Goal: Task Accomplishment & Management: Complete application form

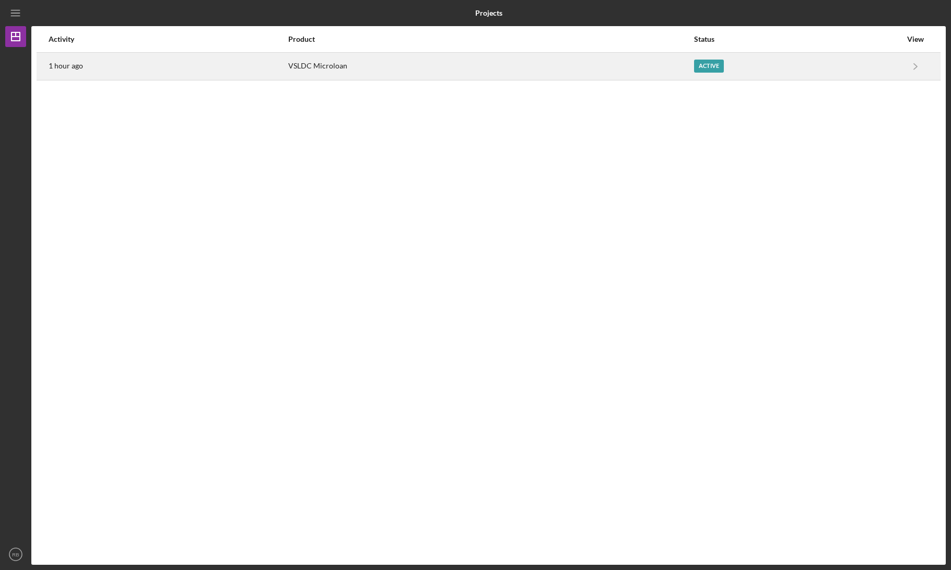
click at [489, 74] on div "VSLDC Microloan" at bounding box center [490, 66] width 405 height 26
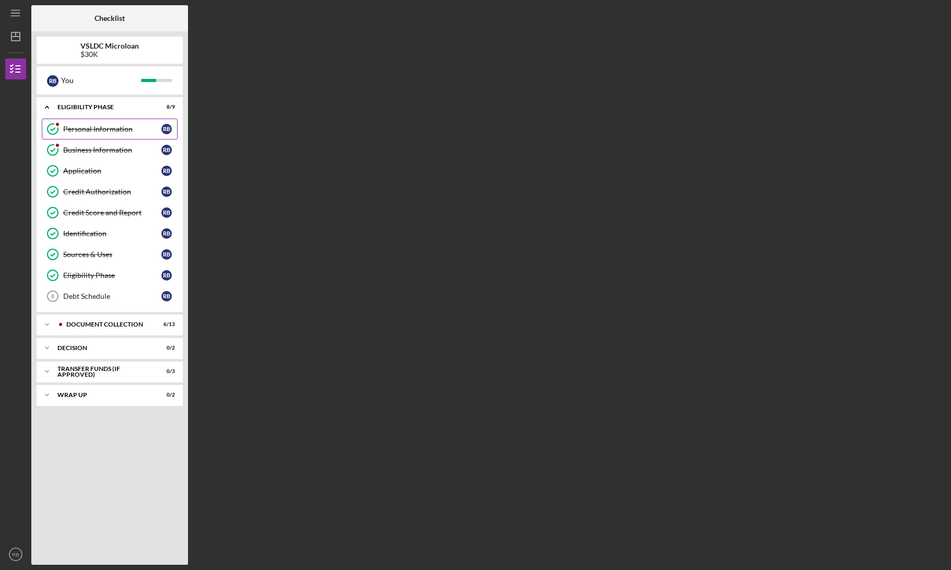
click at [111, 132] on div "Personal Information" at bounding box center [112, 129] width 98 height 8
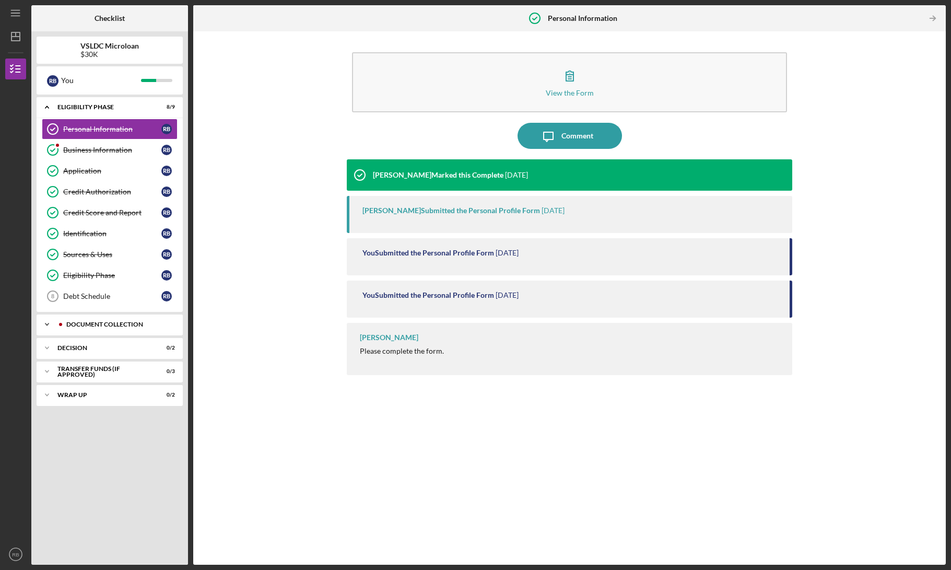
click at [101, 322] on div "Document Collection" at bounding box center [117, 324] width 103 height 6
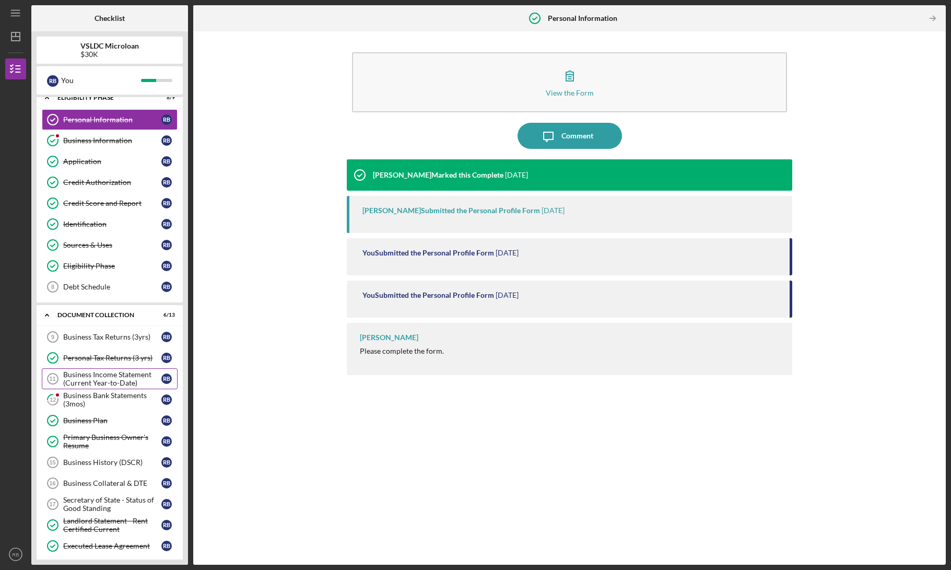
scroll to position [23, 0]
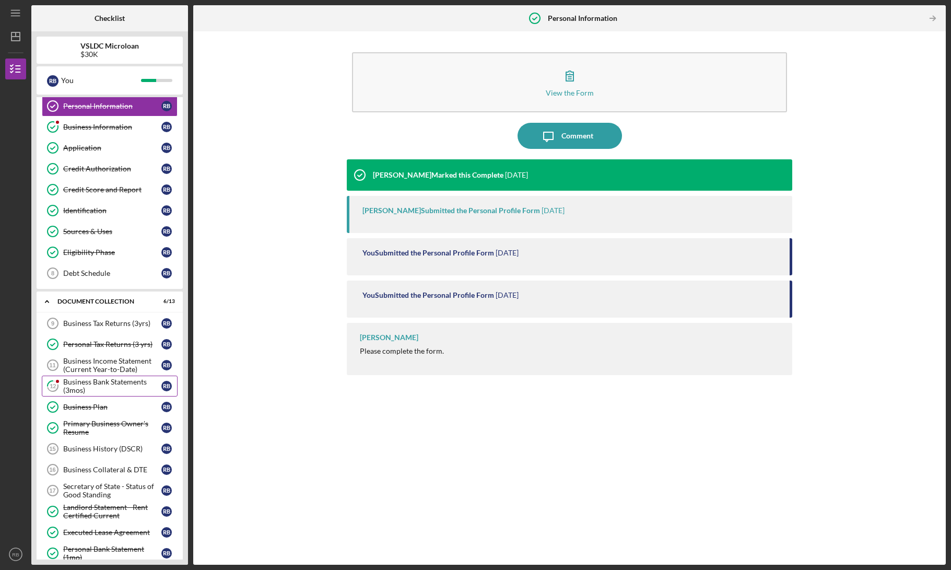
click at [90, 387] on div "Business Bank Statements (3mos)" at bounding box center [112, 386] width 98 height 17
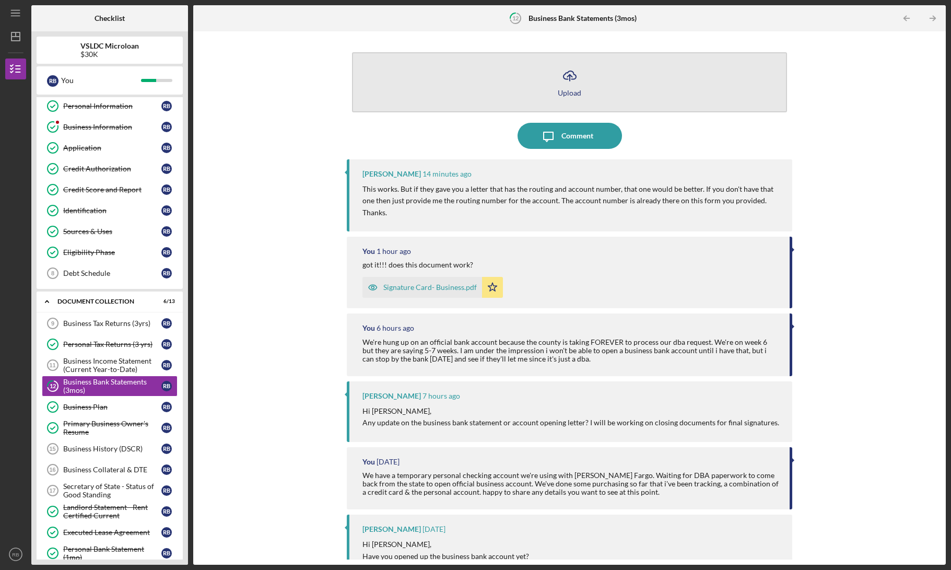
click at [561, 95] on div "Upload" at bounding box center [570, 93] width 24 height 8
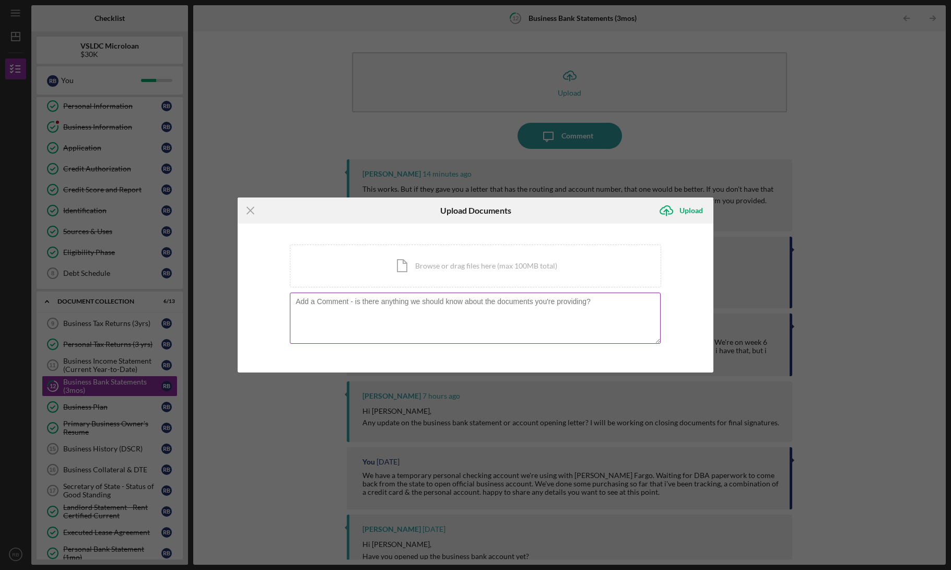
click at [485, 312] on textarea at bounding box center [475, 318] width 371 height 51
paste textarea "699719031"
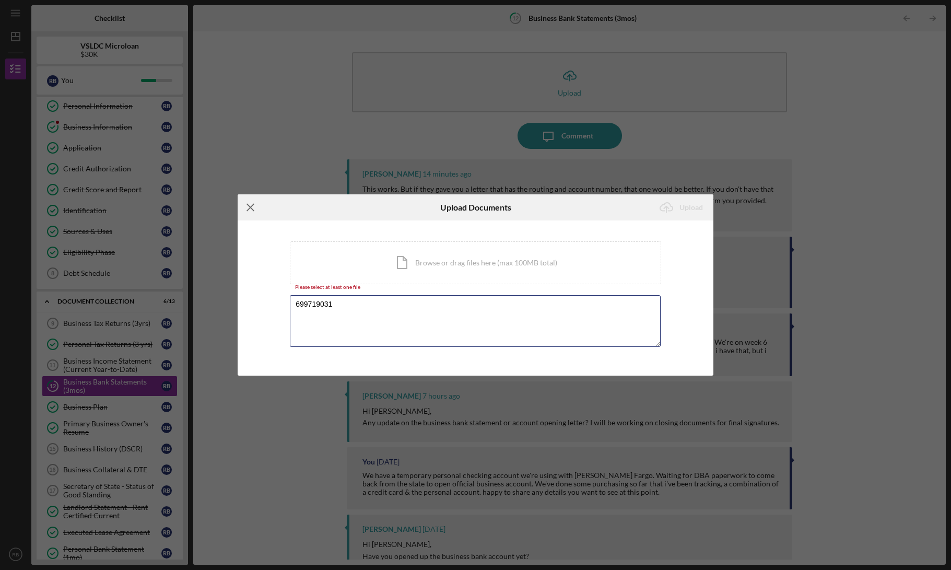
type textarea "699719031"
click at [255, 209] on icon "Icon/Menu Close" at bounding box center [251, 207] width 26 height 26
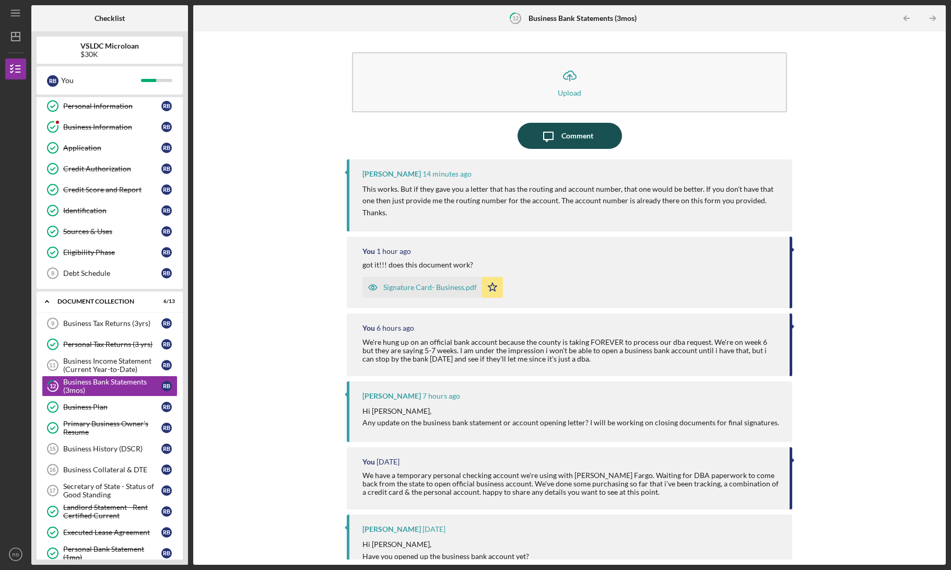
click at [550, 137] on icon "Icon/Message" at bounding box center [548, 136] width 26 height 26
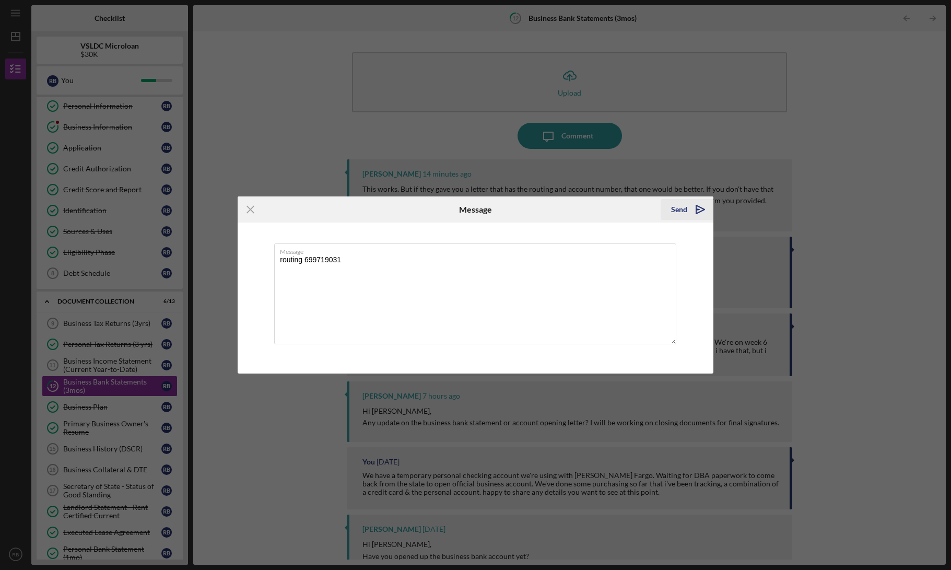
type textarea "routing 699719031"
click at [688, 208] on icon "Icon/icon-invite-send" at bounding box center [700, 209] width 26 height 26
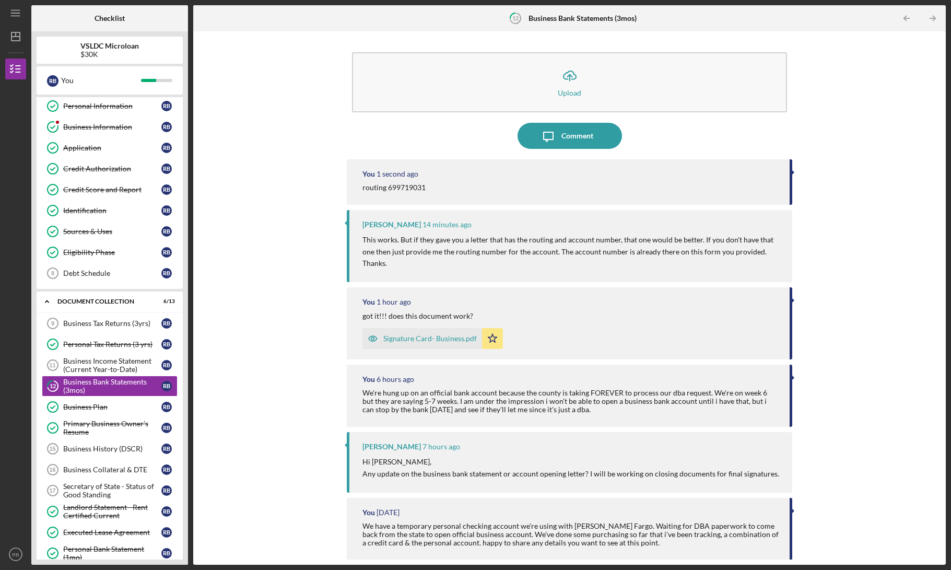
click at [899, 336] on div "Icon/Upload Upload Icon/Message Comment You 1 second ago routing 699719031 [PER…" at bounding box center [570, 298] width 742 height 523
